Goal: Find specific page/section

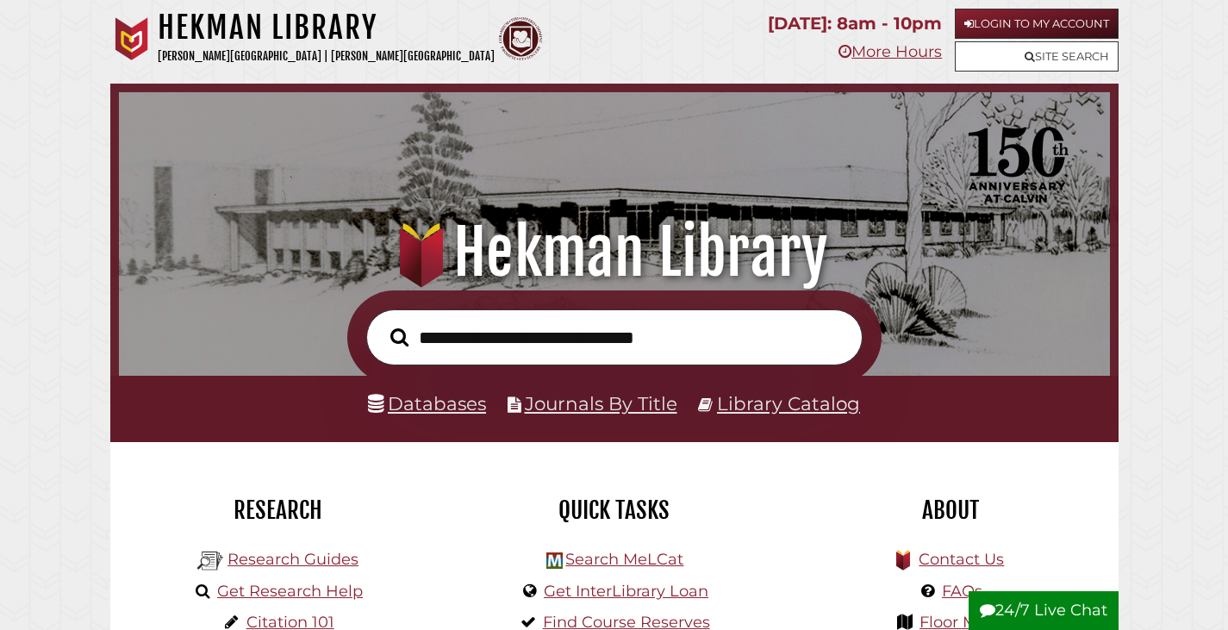
scroll to position [327, 982]
click at [313, 563] on link "Research Guides" at bounding box center [292, 559] width 131 height 19
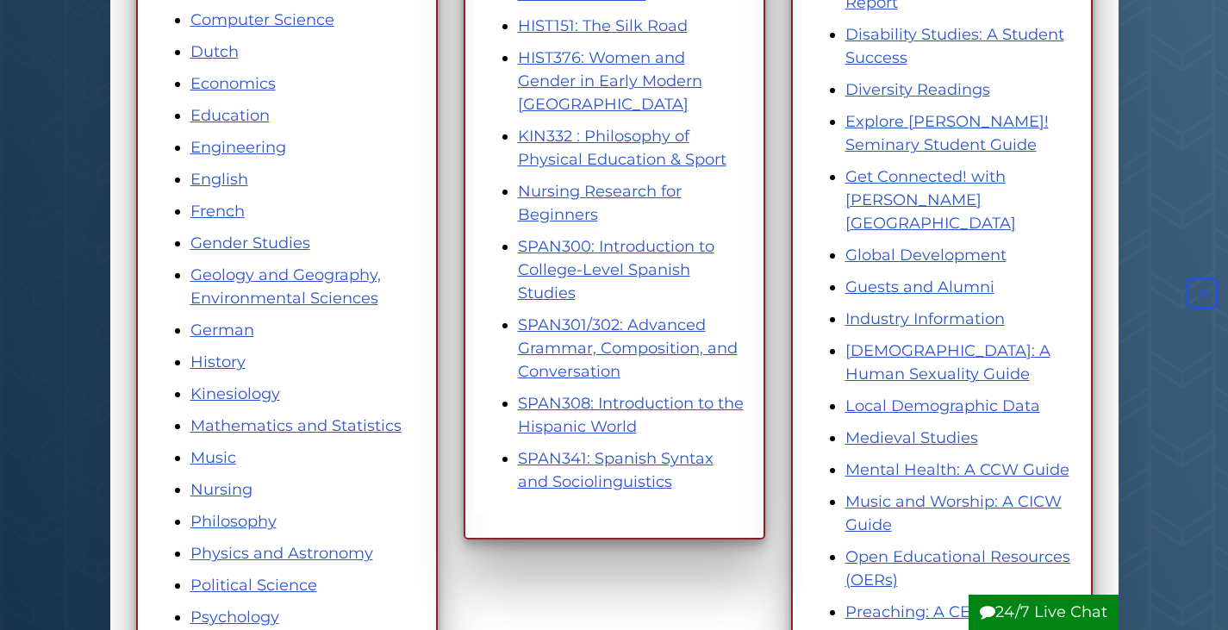
scroll to position [603, 0]
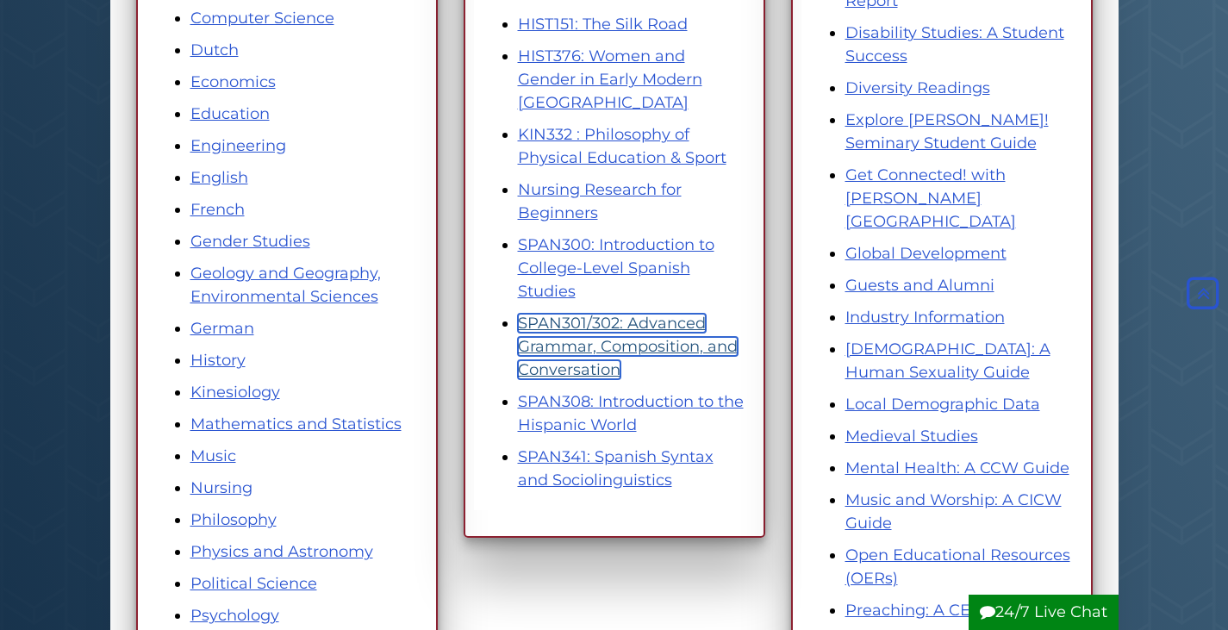
click at [631, 324] on link "SPAN301/302: Advanced Grammar, Composition, and Conversation" at bounding box center [628, 346] width 220 height 65
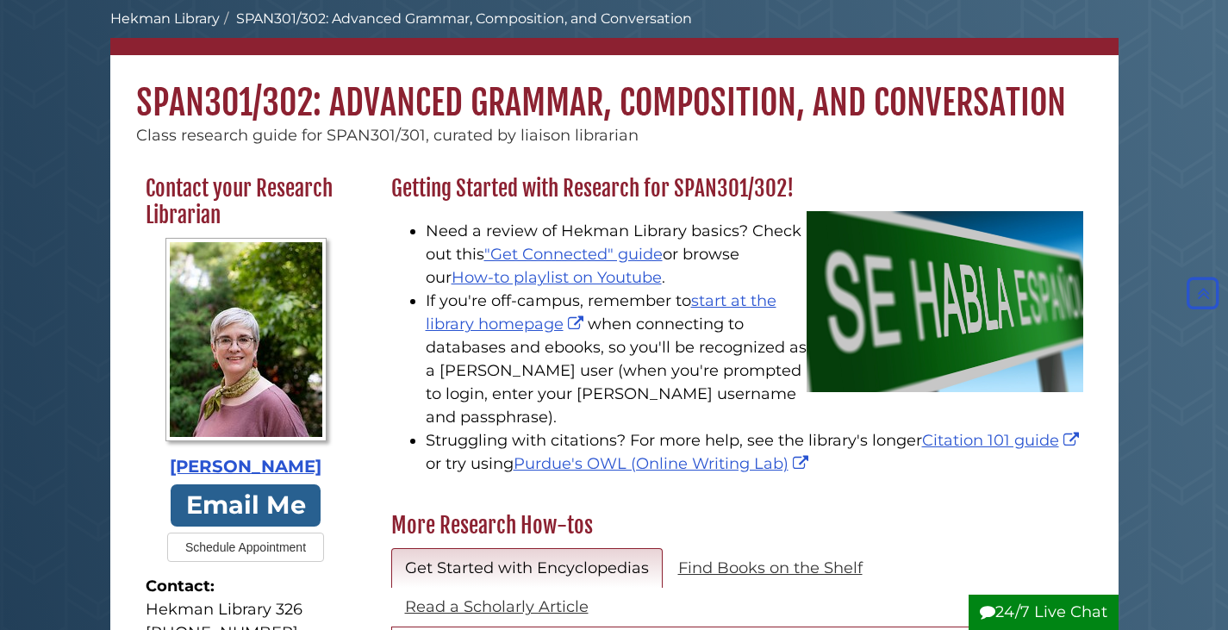
scroll to position [86, 0]
